Goal: Task Accomplishment & Management: Use online tool/utility

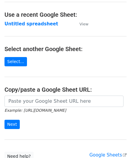
scroll to position [30, 0]
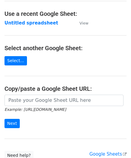
click at [24, 94] on main "Choose a Google Sheet Use one of the options below... Use a recent Google Sheet…" at bounding box center [65, 68] width 131 height 186
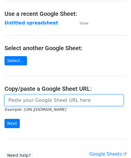
click at [25, 100] on input "url" at bounding box center [63, 100] width 119 height 11
paste input "https://docs.google.com/spreadsheets/d/1SFGF7laVz3hawhk58xy-m7Qv7bHS3qqHppN91_o…"
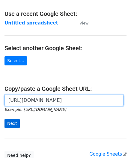
type input "https://docs.google.com/spreadsheets/d/1SFGF7laVz3hawhk58xy-m7Qv7bHS3qqHppN91_o…"
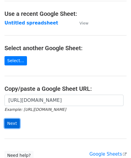
click at [14, 123] on input "Next" at bounding box center [11, 123] width 15 height 9
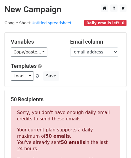
scroll to position [202, 0]
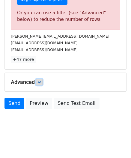
click at [43, 81] on link at bounding box center [39, 82] width 7 height 7
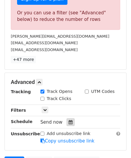
click at [69, 120] on icon at bounding box center [71, 122] width 4 height 4
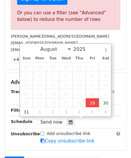
type input "[DATE] 12:00"
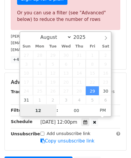
scroll to position [0, 0]
paste input "0"
type input "10"
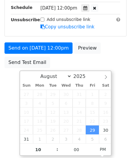
type input "[DATE] 22:00"
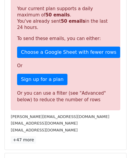
scroll to position [274, 0]
